Goal: Transaction & Acquisition: Book appointment/travel/reservation

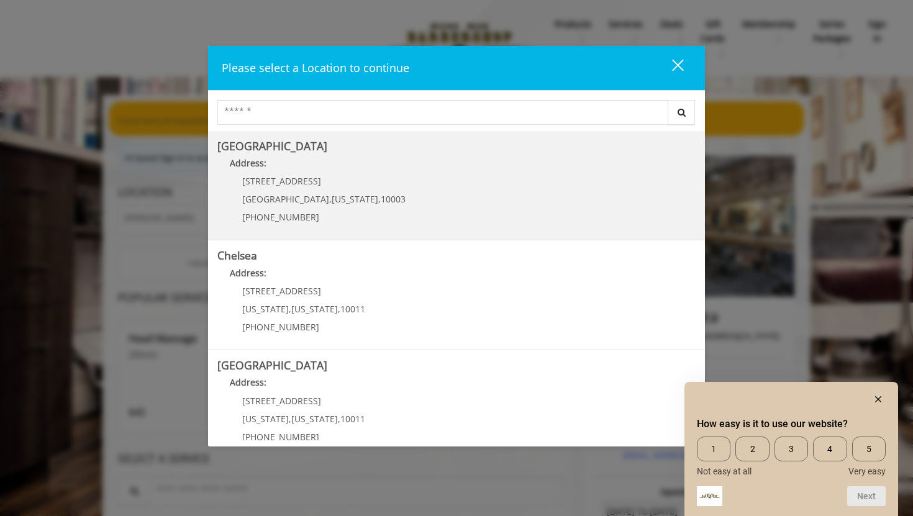
click at [531, 156] on Village "Address:" at bounding box center [456, 166] width 478 height 20
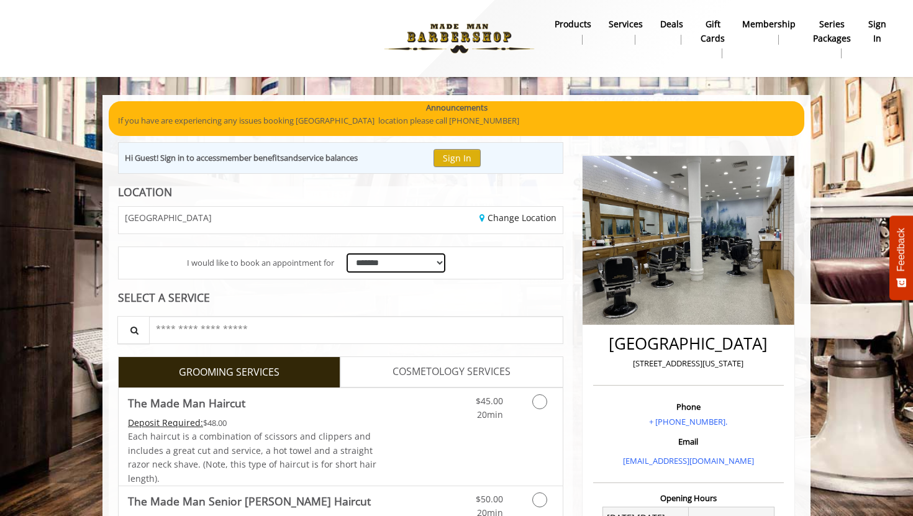
click at [428, 269] on select "**********" at bounding box center [395, 262] width 99 height 19
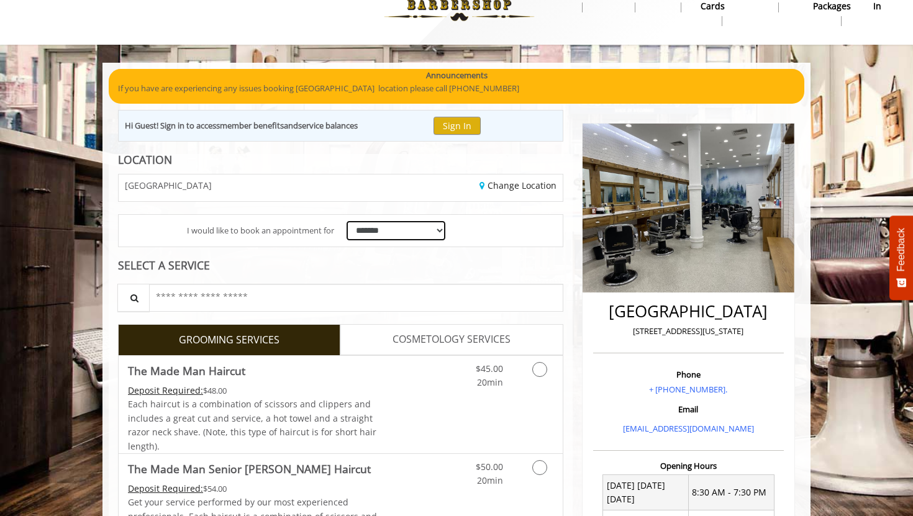
scroll to position [48, 0]
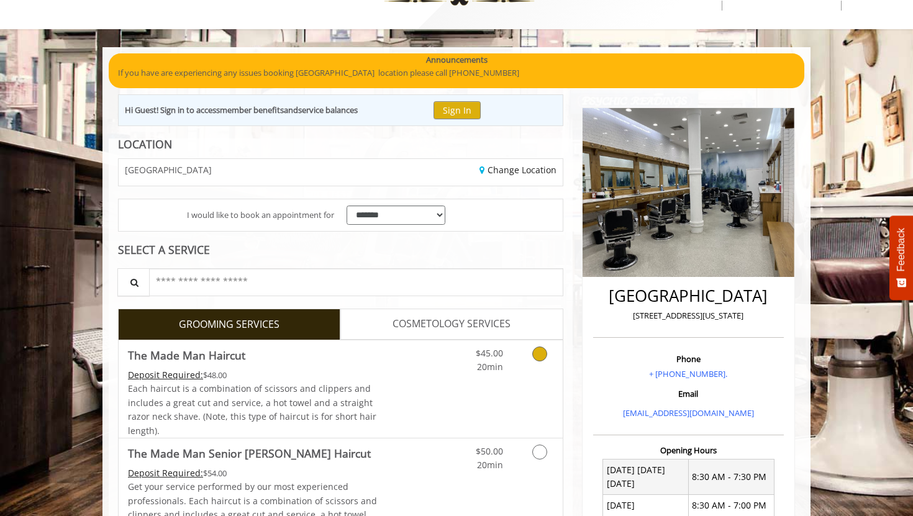
click at [540, 353] on icon "Grooming services" at bounding box center [539, 353] width 15 height 15
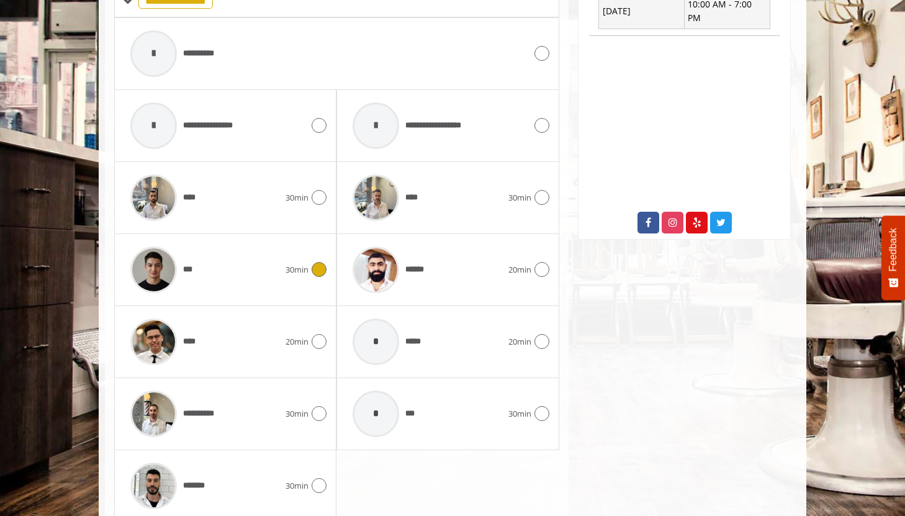
scroll to position [576, 0]
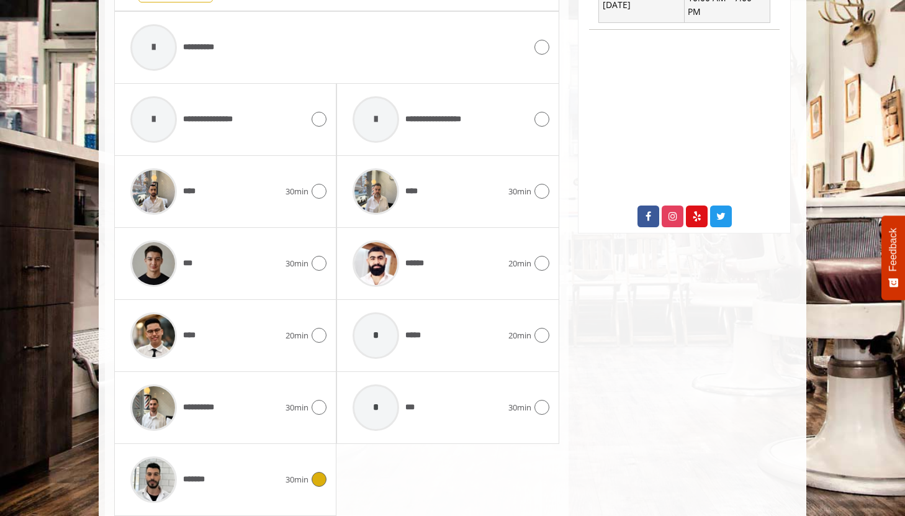
click at [316, 481] on icon at bounding box center [319, 479] width 15 height 15
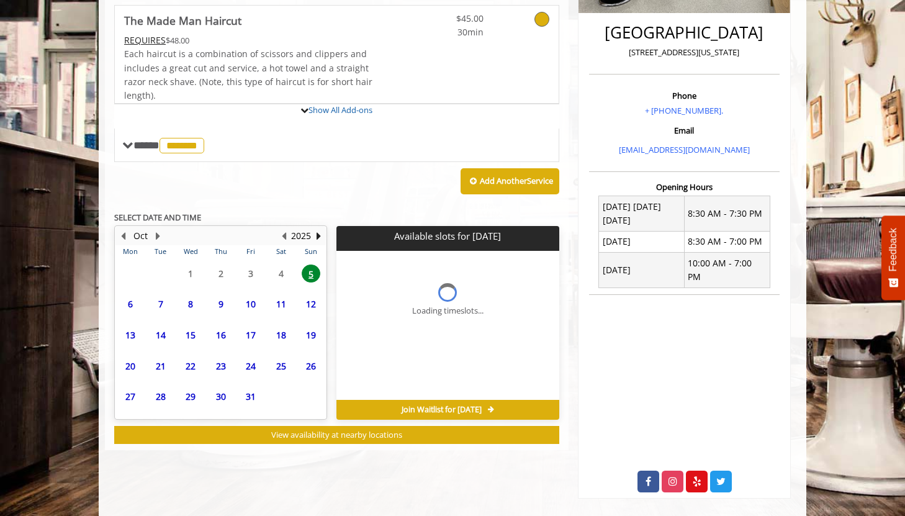
scroll to position [389, 0]
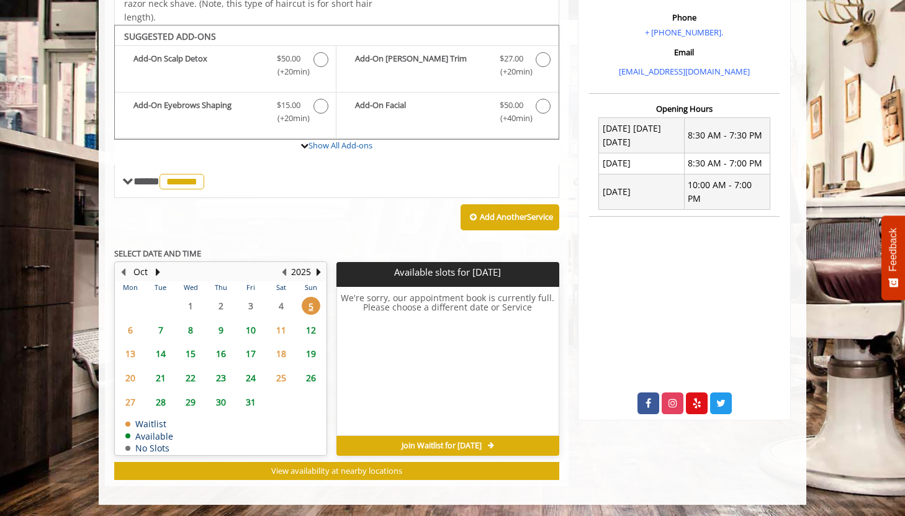
click at [162, 327] on span "7" at bounding box center [160, 330] width 19 height 18
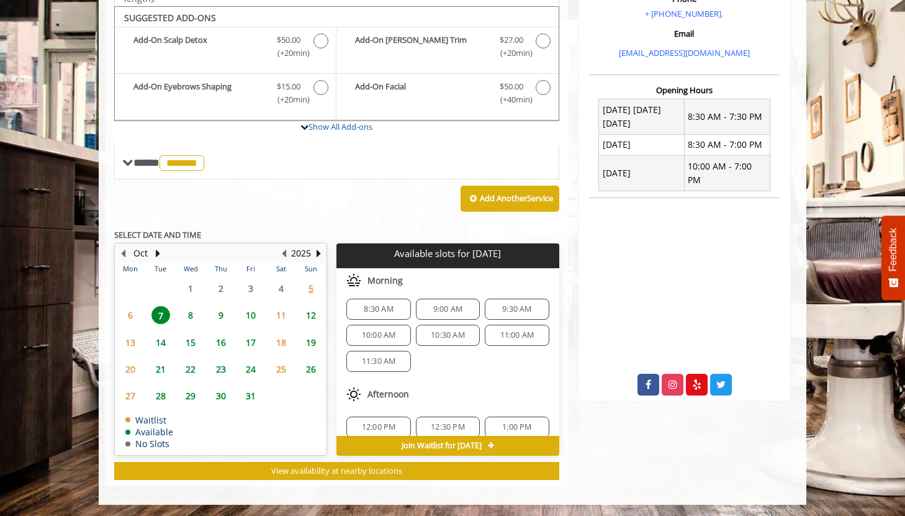
scroll to position [4, 0]
click at [445, 341] on div "10:30 AM" at bounding box center [448, 335] width 64 height 21
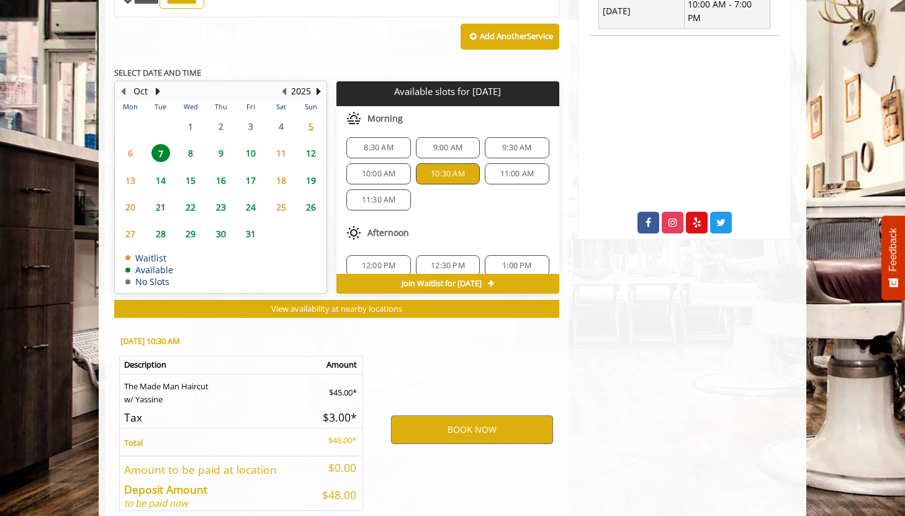
scroll to position [633, 0]
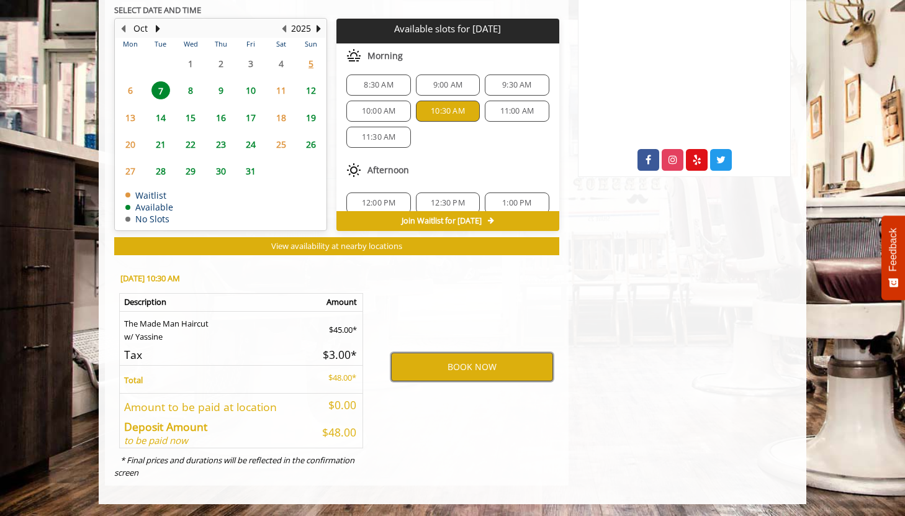
click at [438, 373] on button "BOOK NOW" at bounding box center [472, 367] width 162 height 29
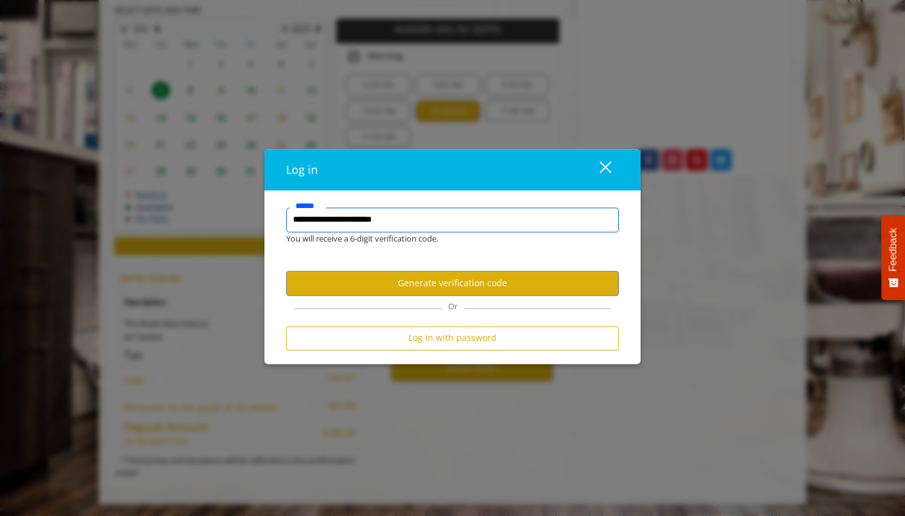
type input "**********"
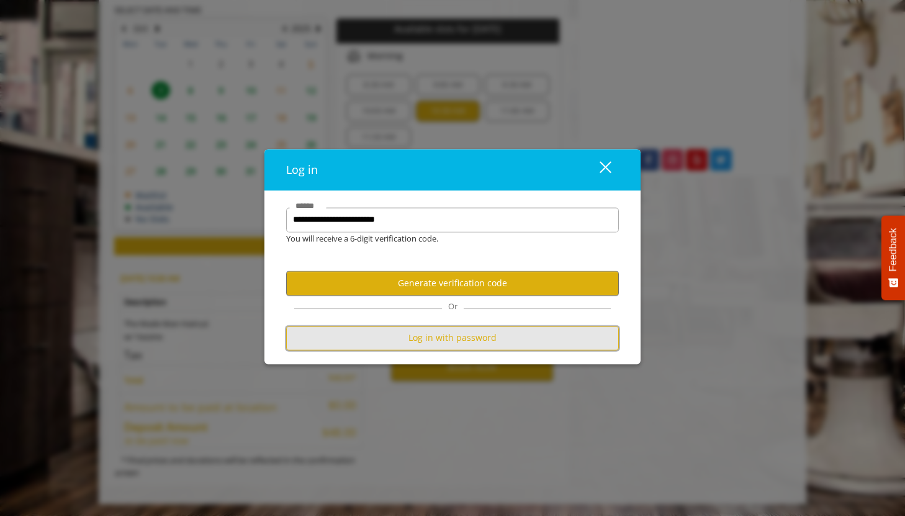
click at [416, 346] on button "Log in with password" at bounding box center [452, 338] width 333 height 24
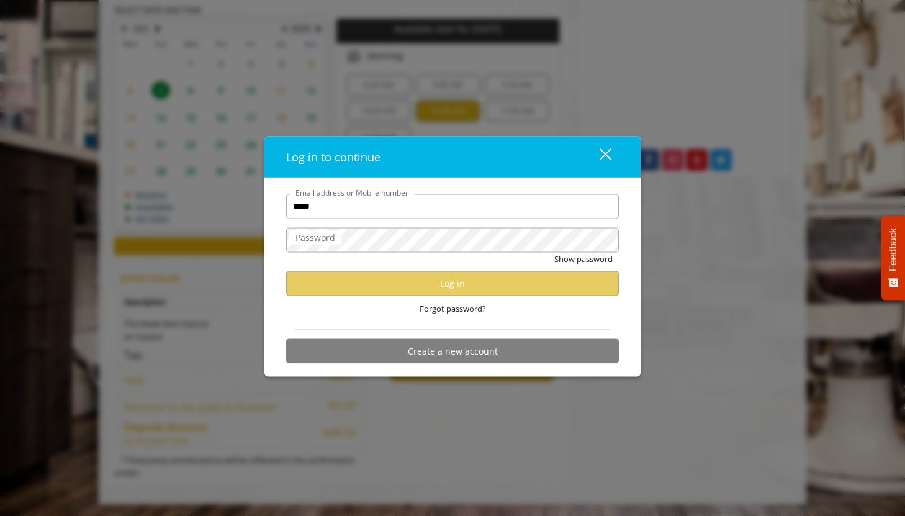
type input "**********"
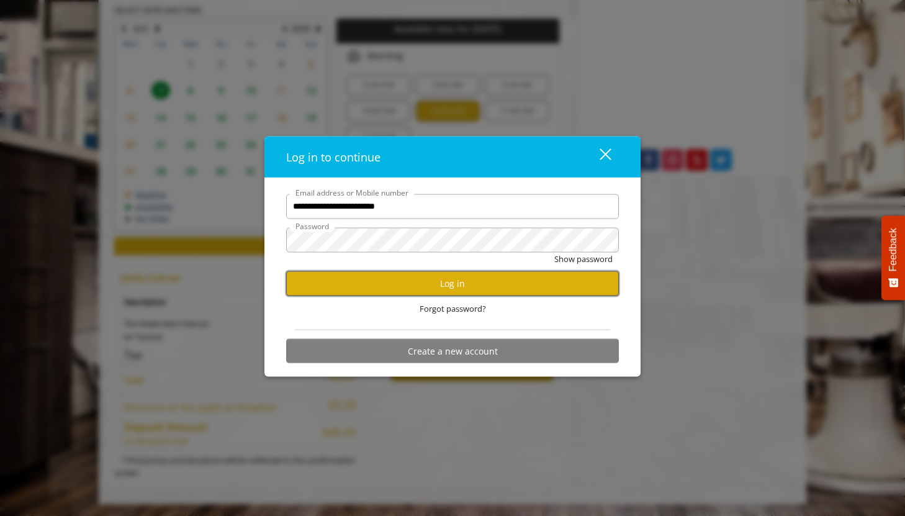
click at [420, 287] on button "Log in" at bounding box center [452, 283] width 333 height 24
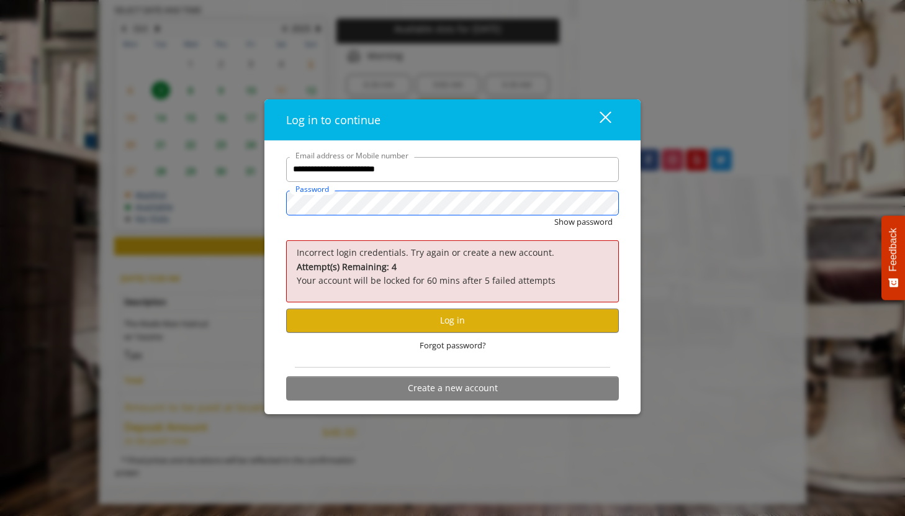
click at [230, 207] on div "**********" at bounding box center [452, 258] width 905 height 516
click at [313, 300] on div "Incorrect login credentials. Try again or create a new account. Attempt(s) Rema…" at bounding box center [452, 270] width 333 height 61
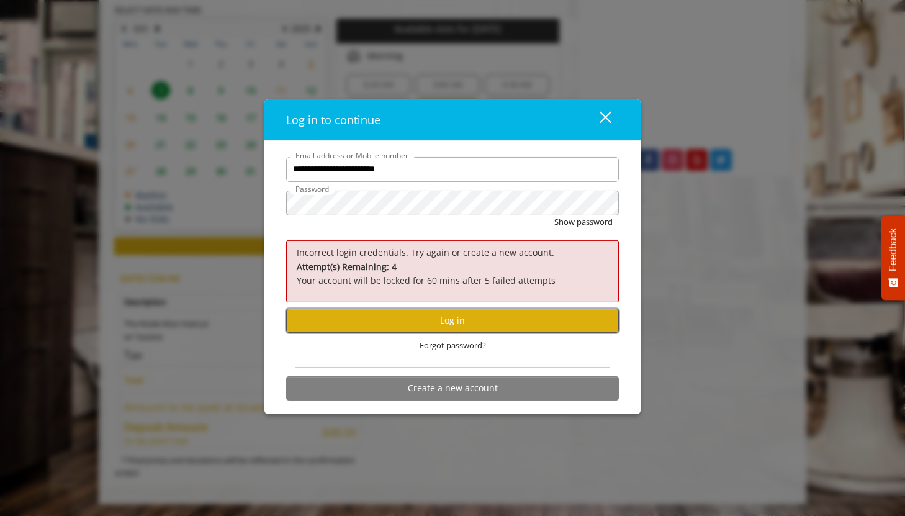
click at [313, 313] on button "Log in" at bounding box center [452, 321] width 333 height 24
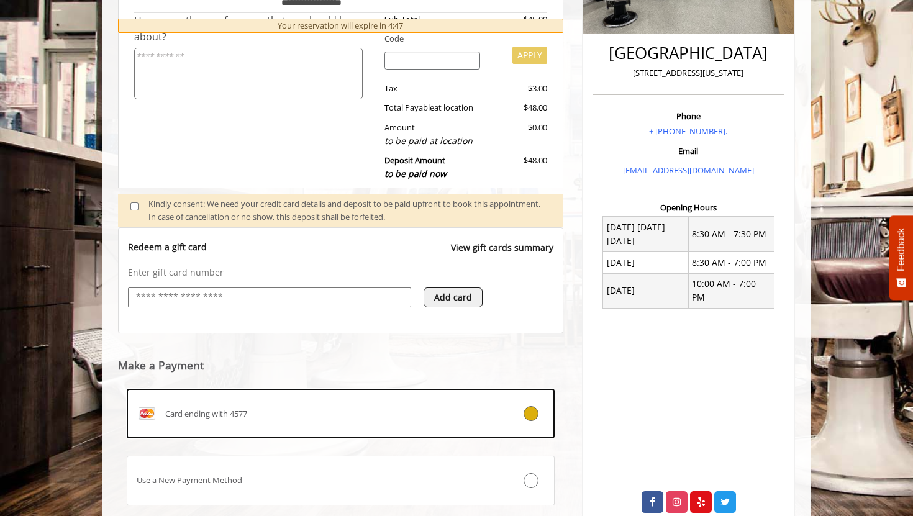
scroll to position [371, 0]
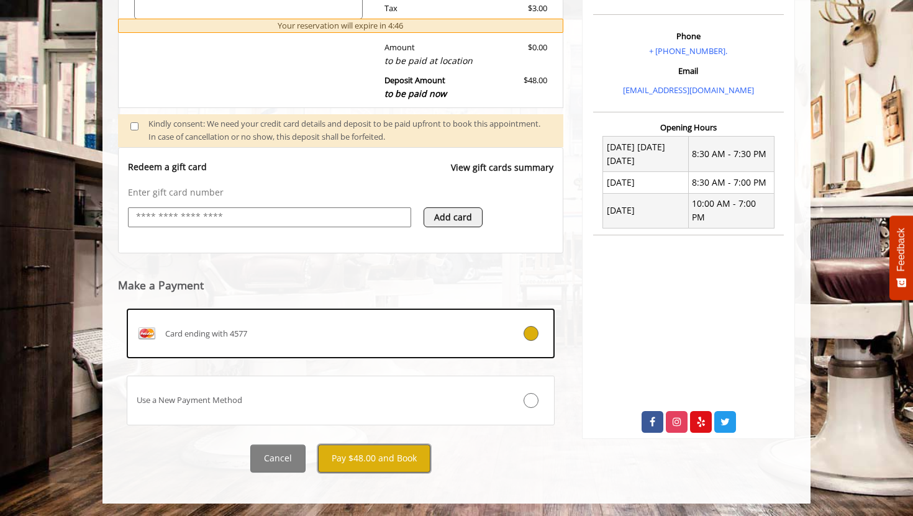
click at [407, 468] on button "Pay $48.00 and Book" at bounding box center [374, 459] width 112 height 28
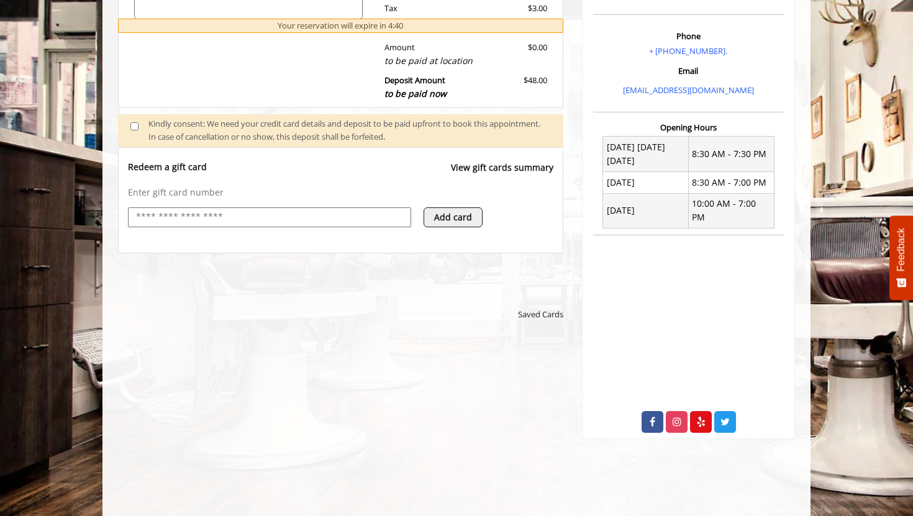
scroll to position [435, 0]
